Goal: Task Accomplishment & Management: Manage account settings

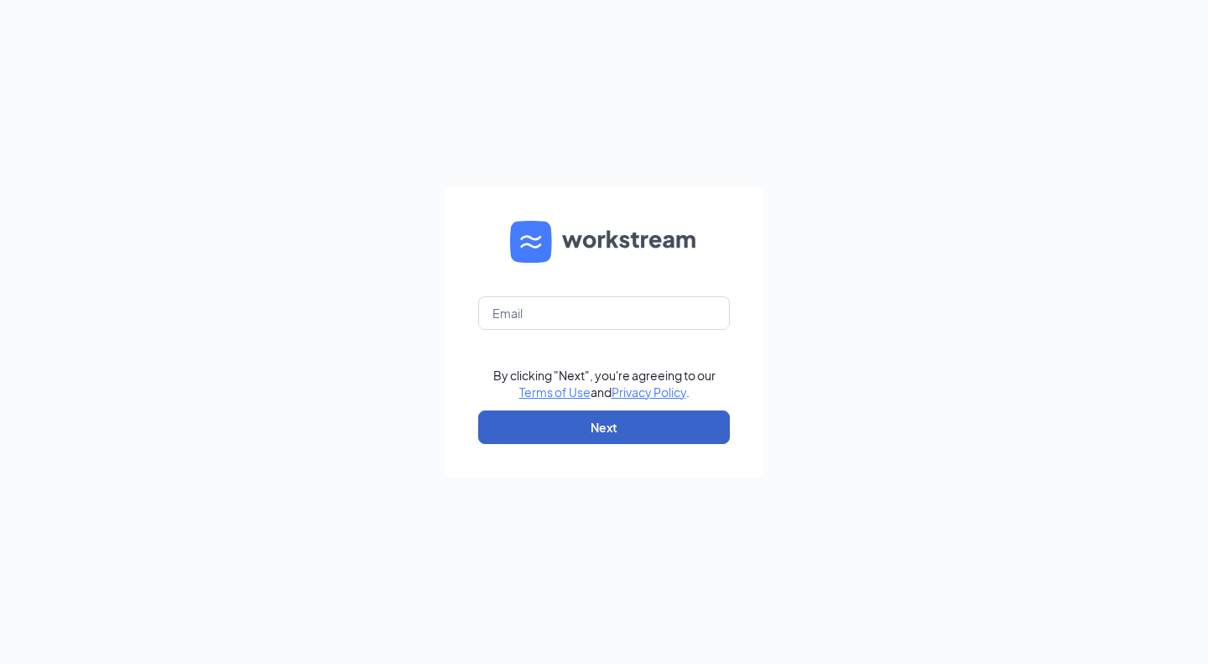
click at [592, 421] on button "Next" at bounding box center [604, 427] width 252 height 34
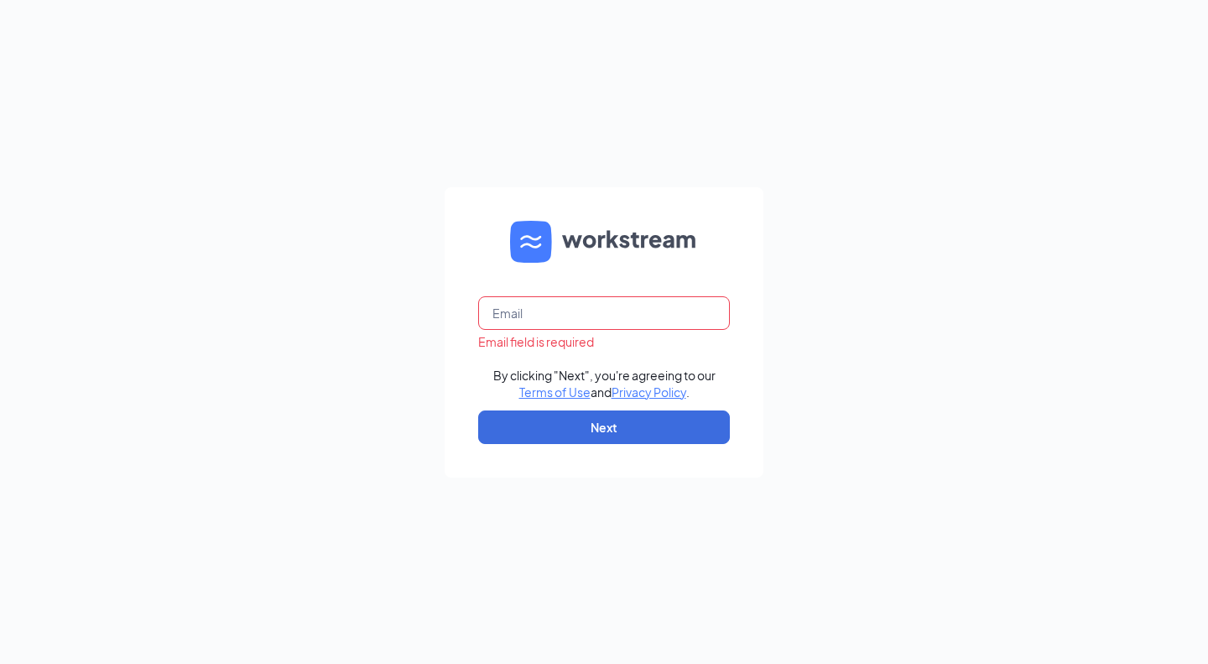
click at [602, 316] on input "text" at bounding box center [604, 313] width 252 height 34
type input "stephanie.ensley@firehousesubs.com"
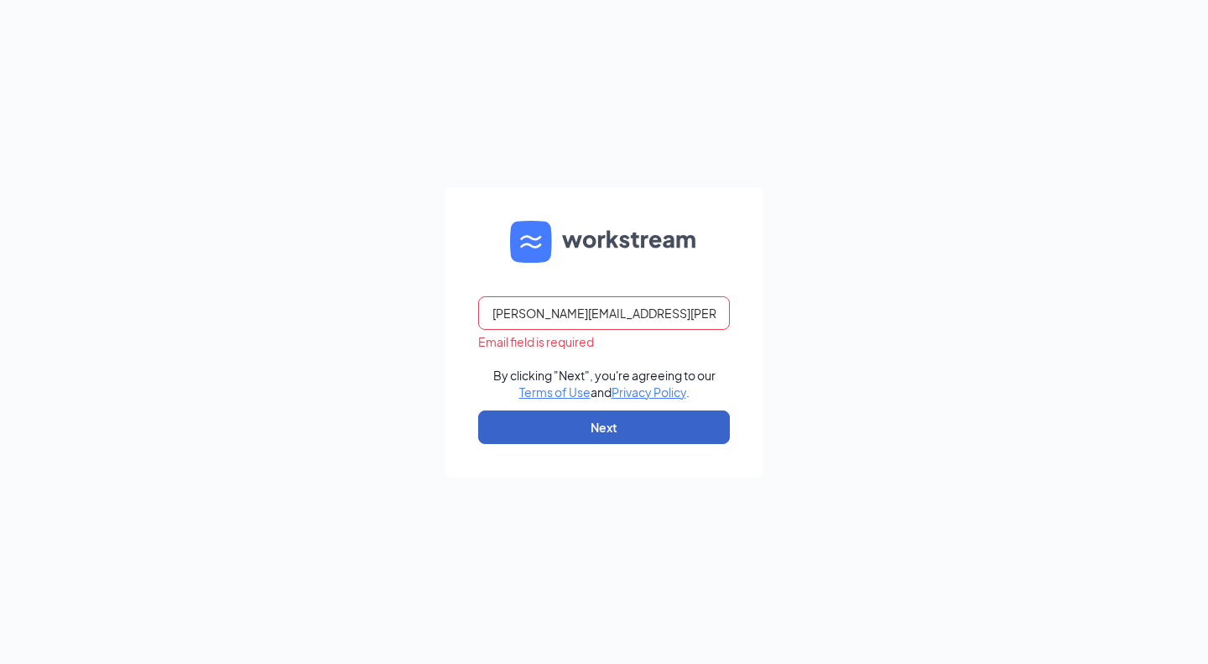
click at [597, 437] on button "Next" at bounding box center [604, 427] width 252 height 34
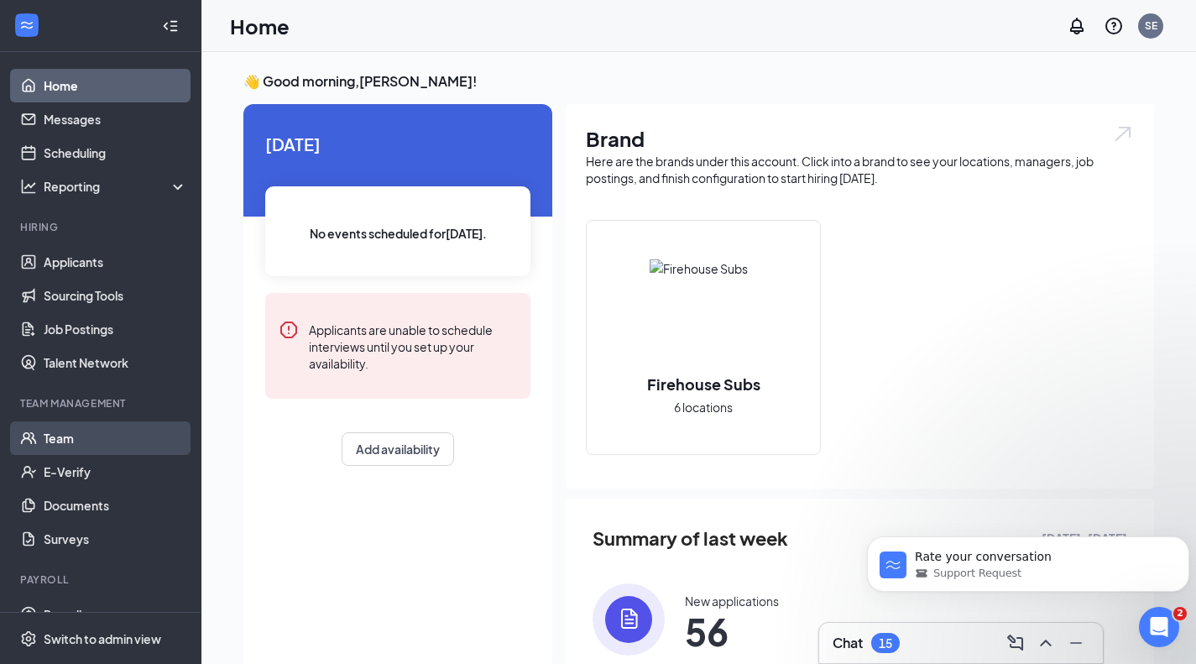
click at [65, 446] on link "Team" at bounding box center [115, 438] width 143 height 34
